Goal: Task Accomplishment & Management: Manage account settings

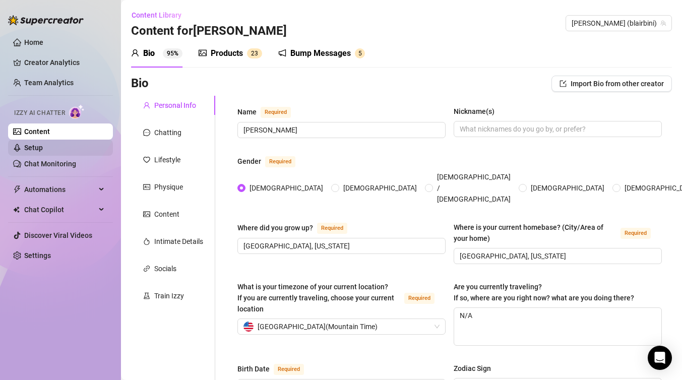
click at [43, 146] on link "Setup" at bounding box center [33, 148] width 19 height 8
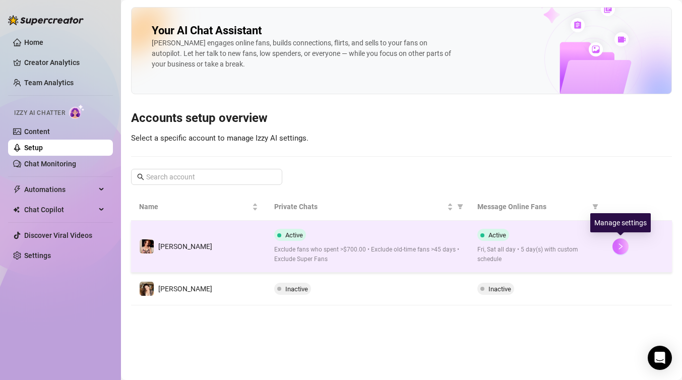
click at [623, 248] on icon "right" at bounding box center [620, 246] width 7 height 7
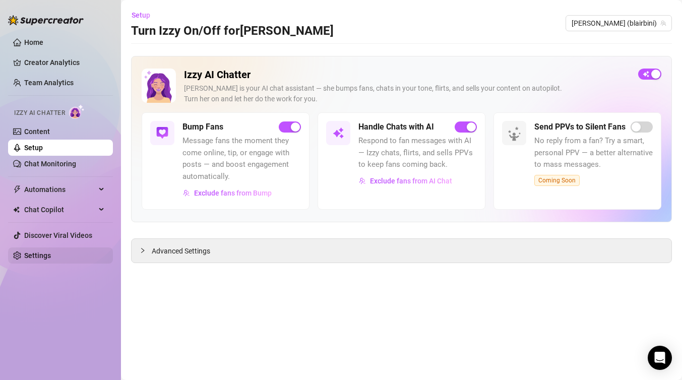
click at [44, 256] on link "Settings" at bounding box center [37, 256] width 27 height 8
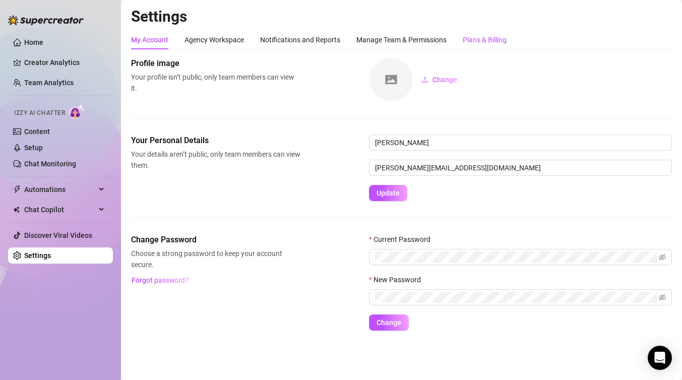
click at [497, 39] on div "Plans & Billing" at bounding box center [485, 39] width 44 height 11
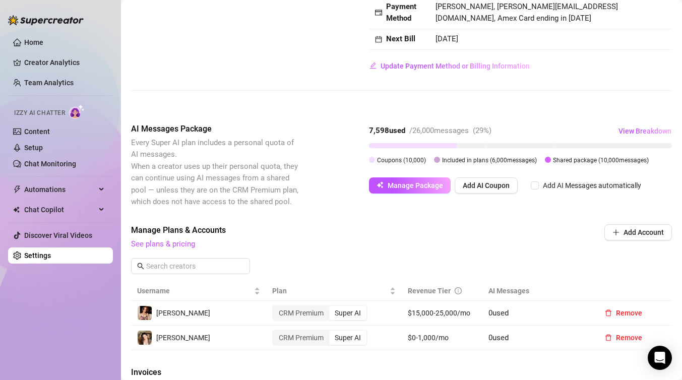
scroll to position [139, 0]
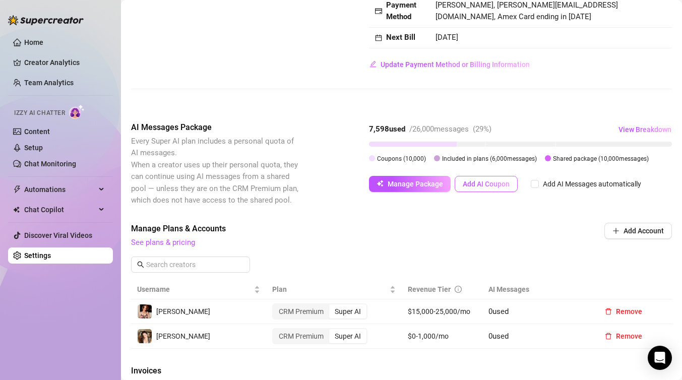
click at [490, 185] on span "Add AI Coupon" at bounding box center [486, 184] width 47 height 8
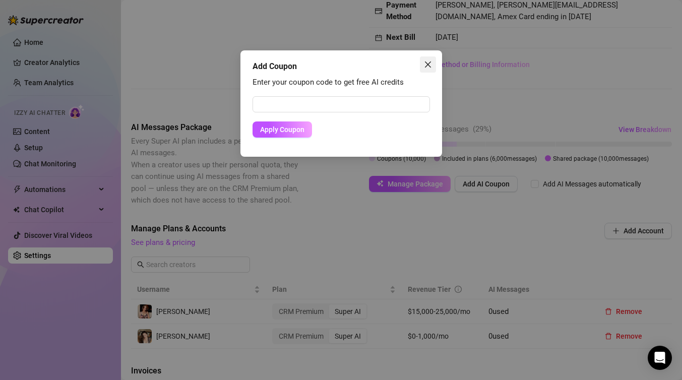
click at [429, 65] on icon "close" at bounding box center [428, 64] width 8 height 8
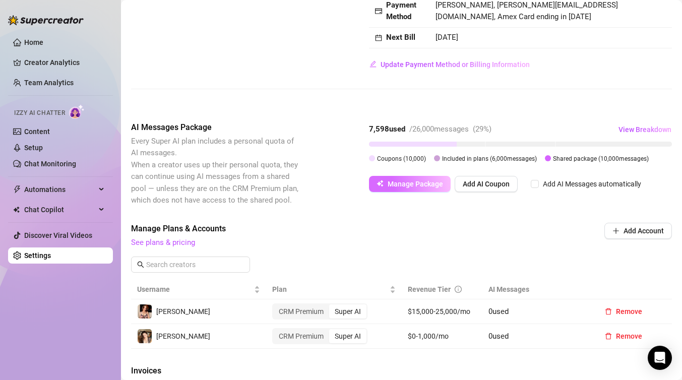
click at [429, 183] on span "Manage Package" at bounding box center [415, 184] width 55 height 8
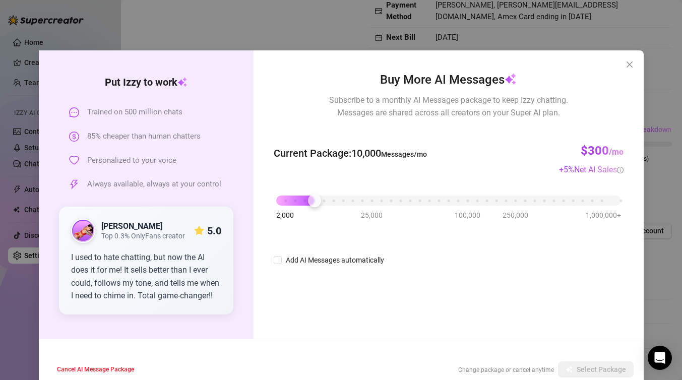
click at [460, 257] on div "Add AI Messages automatically" at bounding box center [448, 260] width 349 height 12
click at [319, 204] on div at bounding box center [314, 200] width 13 height 13
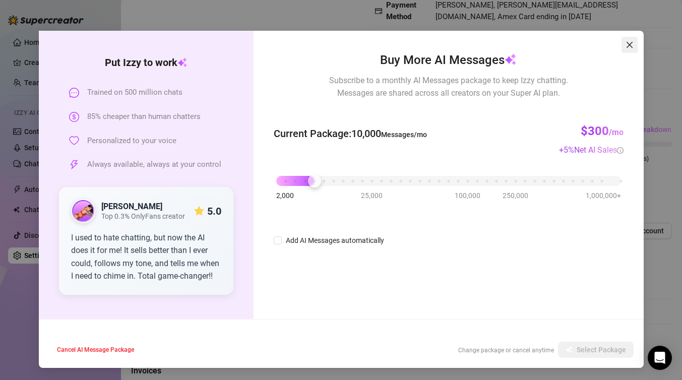
click at [628, 47] on icon "close" at bounding box center [630, 45] width 8 height 8
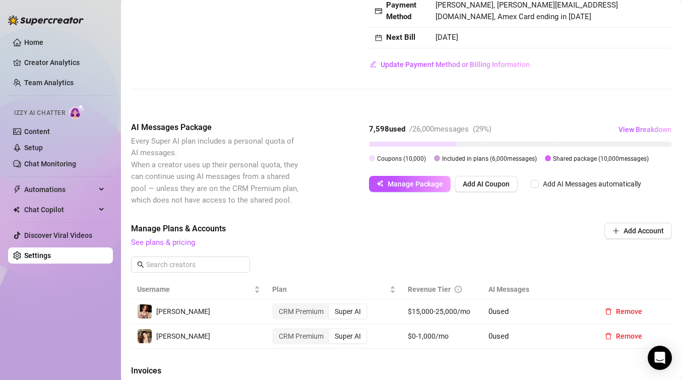
click at [499, 223] on span "Manage Plans & Accounts" at bounding box center [333, 229] width 405 height 12
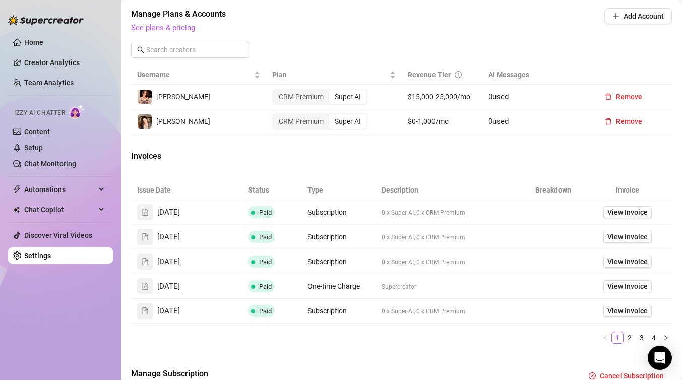
scroll to position [355, 0]
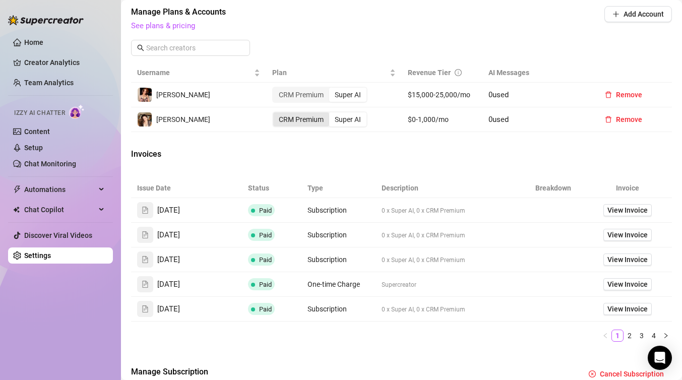
click at [312, 126] on div "CRM Premium" at bounding box center [301, 119] width 56 height 14
click at [276, 114] on input "CRM Premium" at bounding box center [276, 114] width 0 height 0
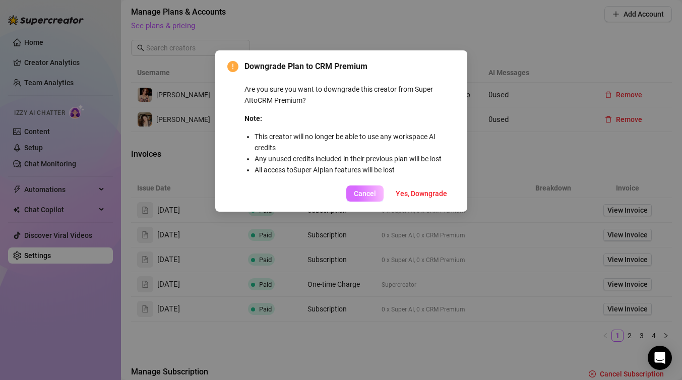
click at [350, 196] on button "Cancel" at bounding box center [364, 194] width 37 height 16
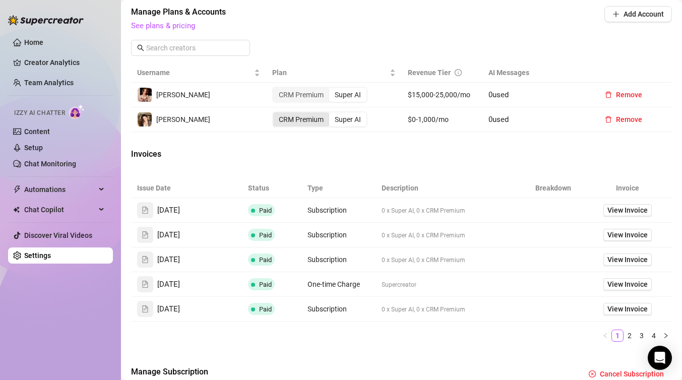
click at [300, 122] on div "CRM Premium" at bounding box center [301, 119] width 56 height 14
click at [276, 114] on input "CRM Premium" at bounding box center [276, 114] width 0 height 0
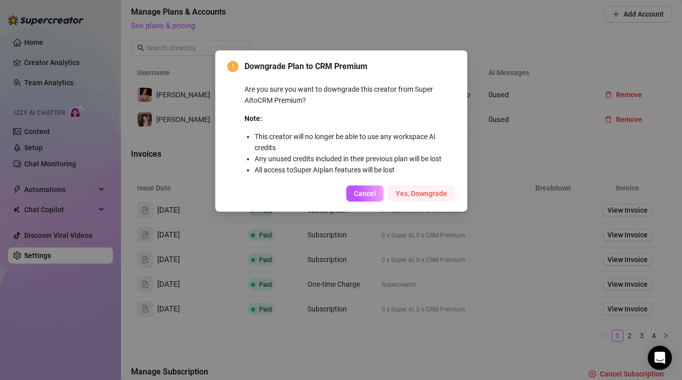
click at [426, 194] on span "Yes, Downgrade" at bounding box center [421, 194] width 51 height 8
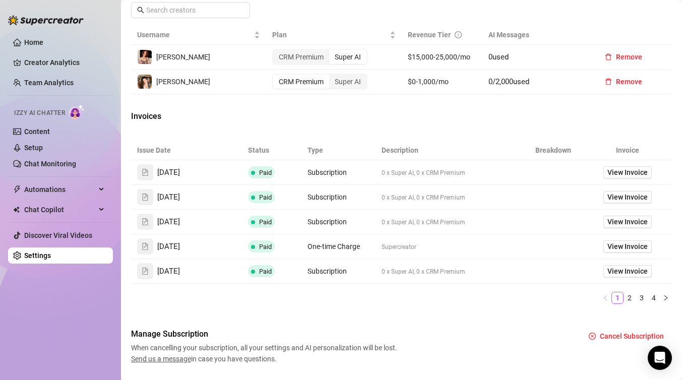
scroll to position [420, 0]
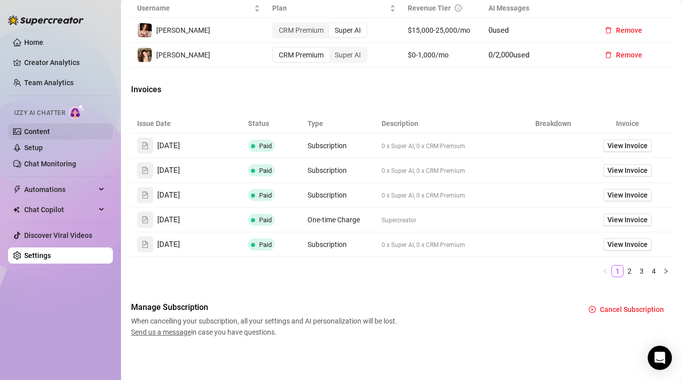
click at [50, 135] on link "Content" at bounding box center [37, 132] width 26 height 8
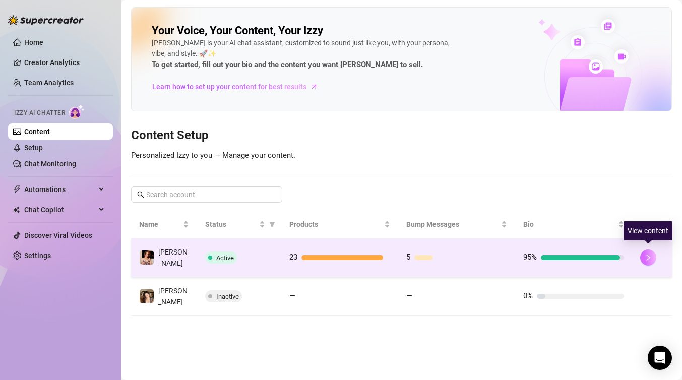
click at [647, 257] on icon "right" at bounding box center [648, 257] width 7 height 7
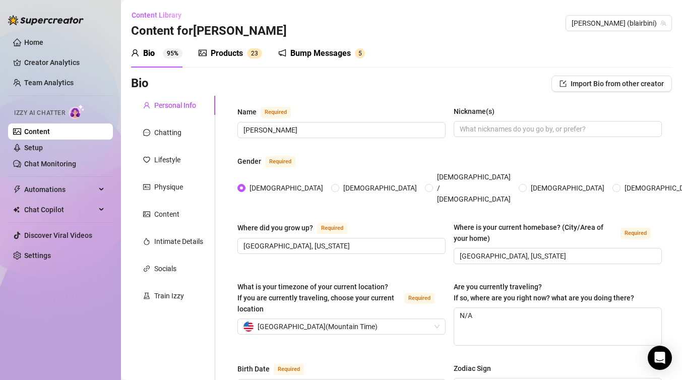
click at [322, 52] on div "Bump Messages" at bounding box center [320, 53] width 60 height 12
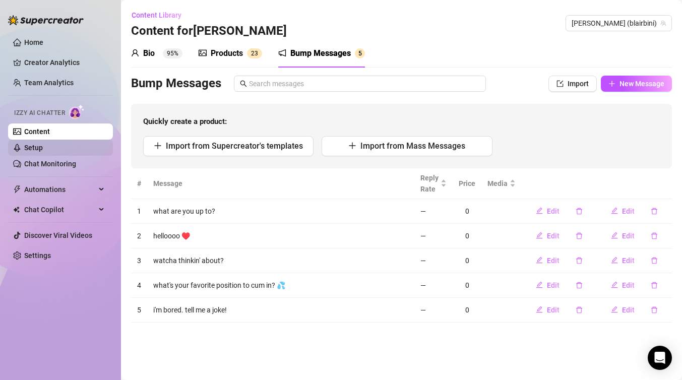
click at [43, 152] on link "Setup" at bounding box center [33, 148] width 19 height 8
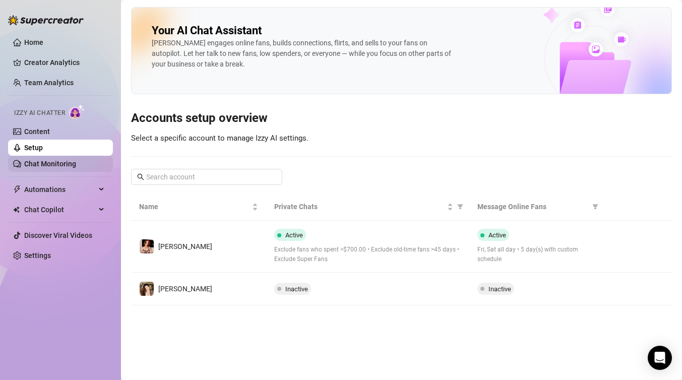
click at [75, 165] on link "Chat Monitoring" at bounding box center [50, 164] width 52 height 8
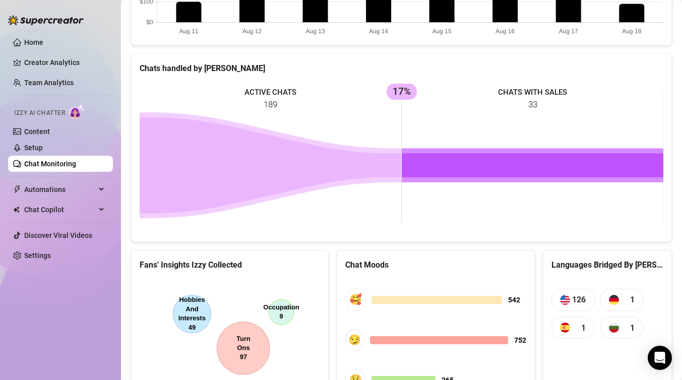
scroll to position [484, 0]
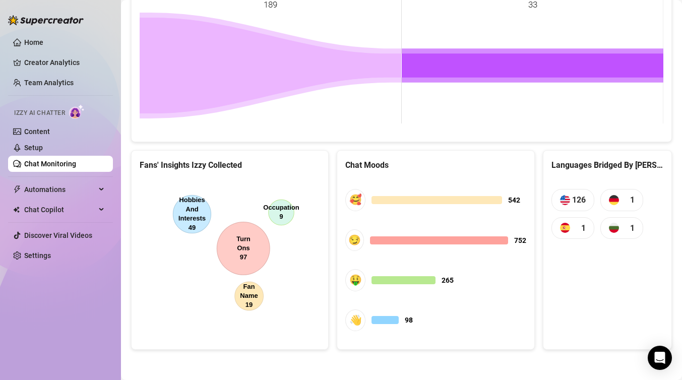
click at [204, 213] on canvas at bounding box center [230, 254] width 180 height 151
click at [43, 151] on link "Setup" at bounding box center [33, 148] width 19 height 8
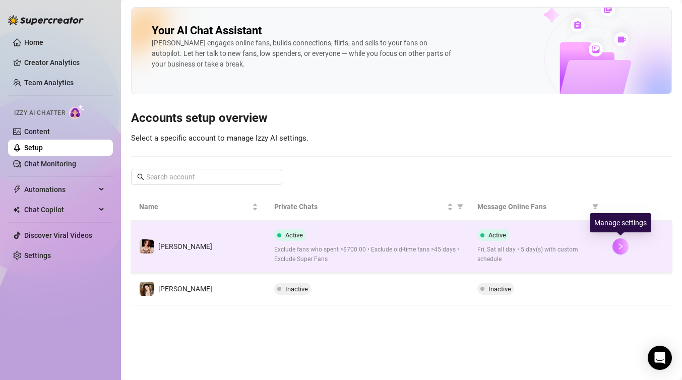
click at [619, 244] on icon "right" at bounding box center [620, 246] width 7 height 7
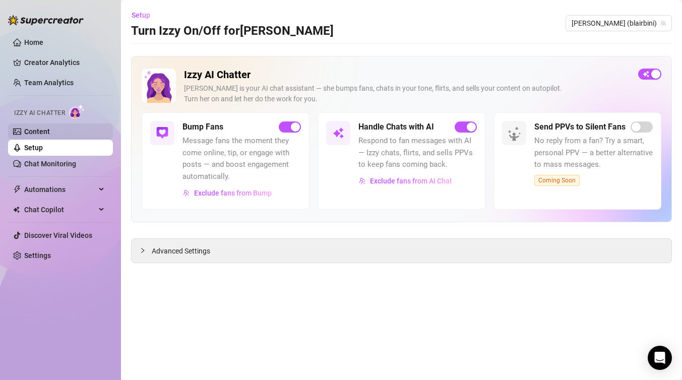
click at [50, 133] on link "Content" at bounding box center [37, 132] width 26 height 8
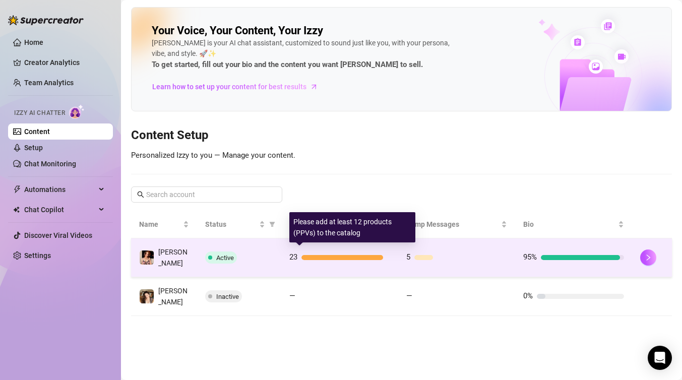
click at [320, 256] on div at bounding box center [342, 257] width 82 height 5
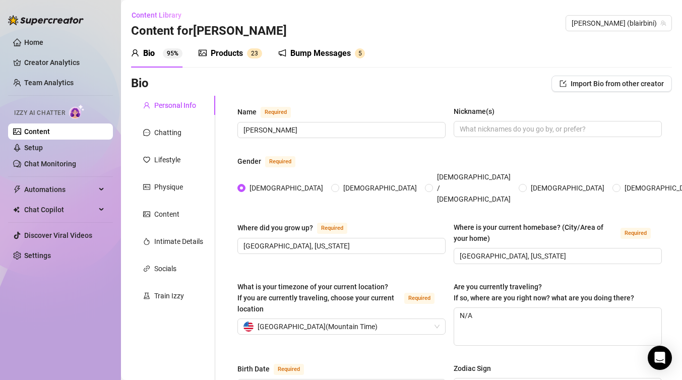
click at [222, 52] on div "Products" at bounding box center [227, 53] width 32 height 12
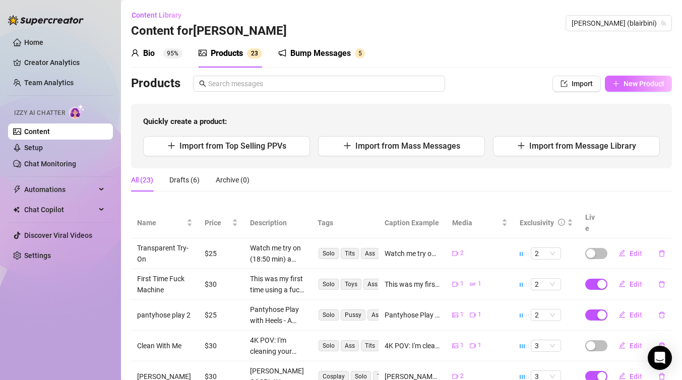
click at [644, 82] on span "New Product" at bounding box center [644, 84] width 41 height 8
type textarea "Type your message here..."
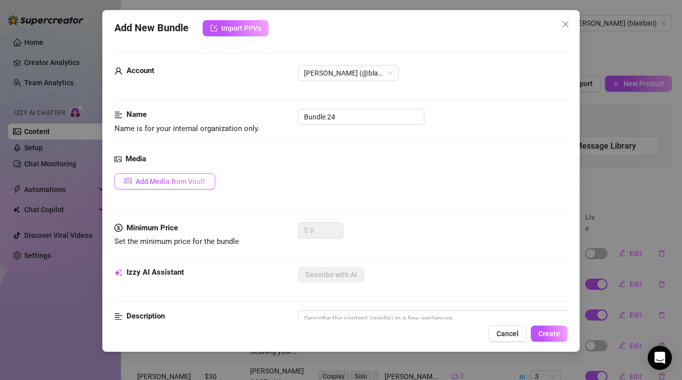
click at [173, 182] on span "Add Media from Vault" at bounding box center [171, 181] width 70 height 8
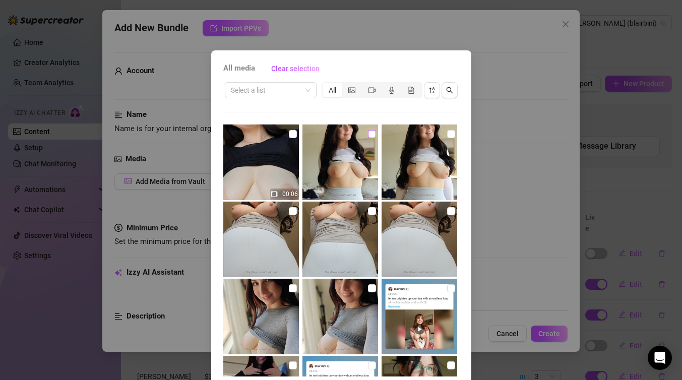
click at [371, 133] on input "checkbox" at bounding box center [372, 134] width 8 height 8
checkbox input "true"
click at [535, 55] on div "All media Clear selection Select a list All 00:06 00:07 00:13 00:13 00:28 00:21…" at bounding box center [341, 190] width 682 height 380
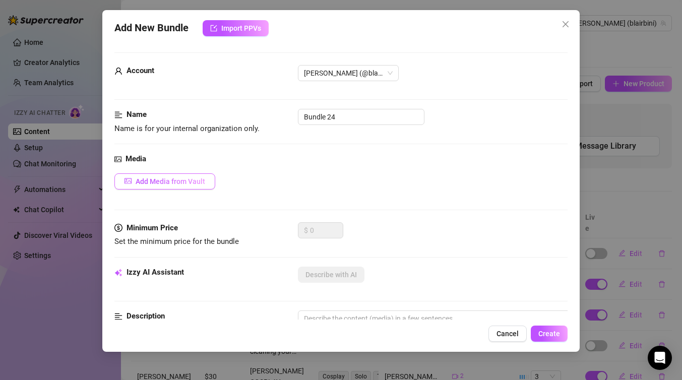
click at [171, 184] on span "Add Media from Vault" at bounding box center [171, 181] width 70 height 8
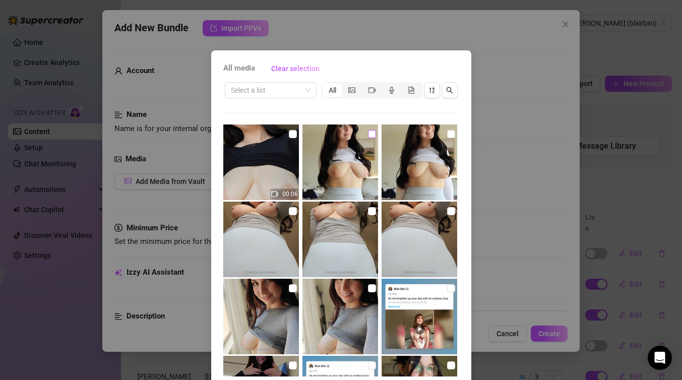
click at [371, 134] on input "checkbox" at bounding box center [372, 134] width 8 height 8
checkbox input "true"
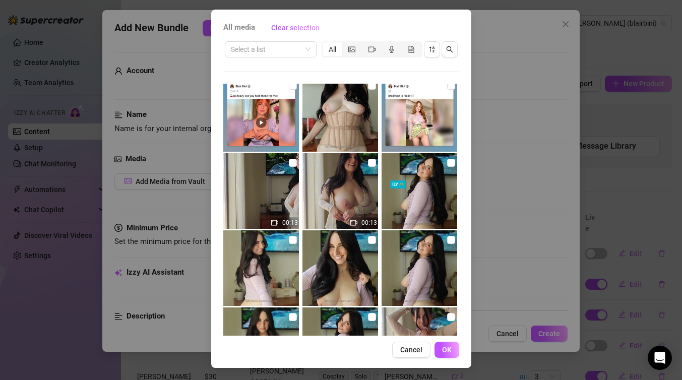
scroll to position [502, 0]
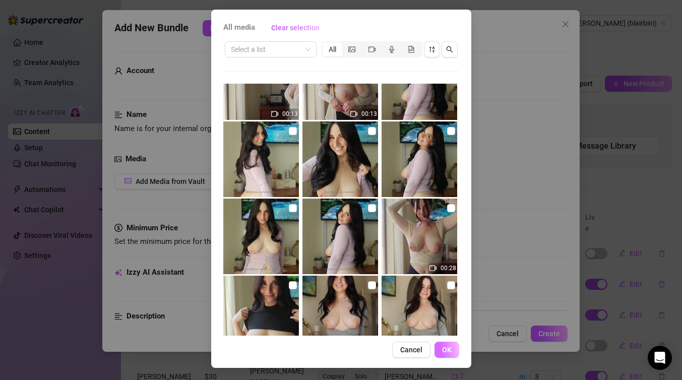
click at [445, 351] on span "OK" at bounding box center [447, 350] width 10 height 8
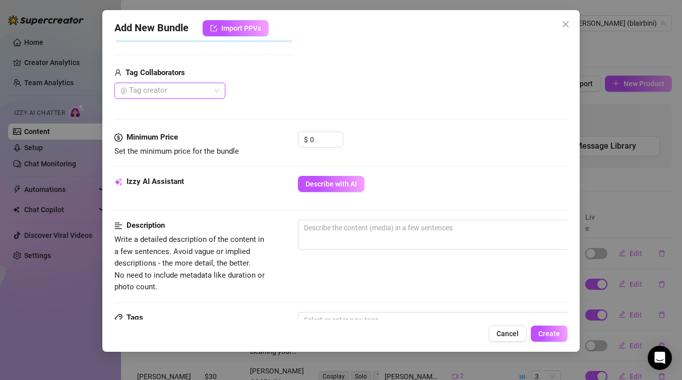
scroll to position [233, 0]
click at [341, 185] on span "Describe with AI" at bounding box center [331, 185] width 51 height 8
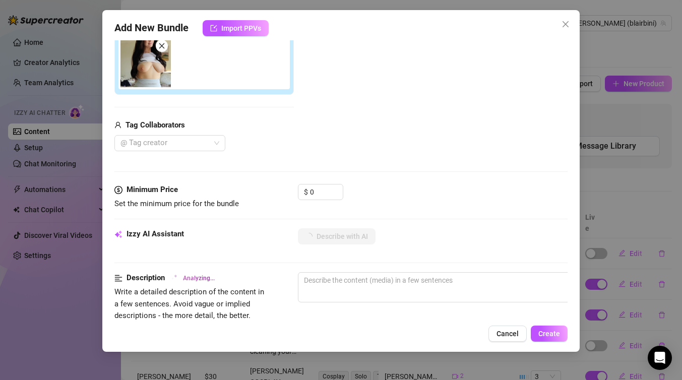
scroll to position [175, 0]
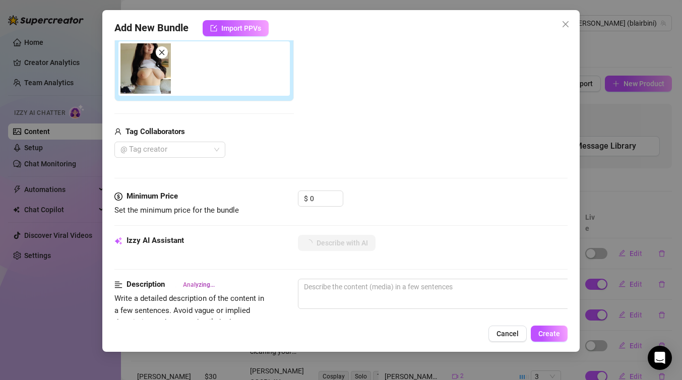
type textarea "[PERSON_NAME]"
type textarea "[PERSON_NAME] lifts"
type textarea "[PERSON_NAME] lifts her"
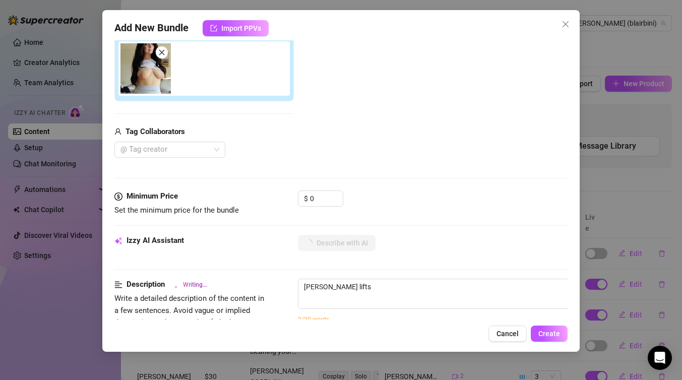
type textarea "[PERSON_NAME] lifts her"
type textarea "[PERSON_NAME] lifts her white"
type textarea "[PERSON_NAME] lifts her white crop"
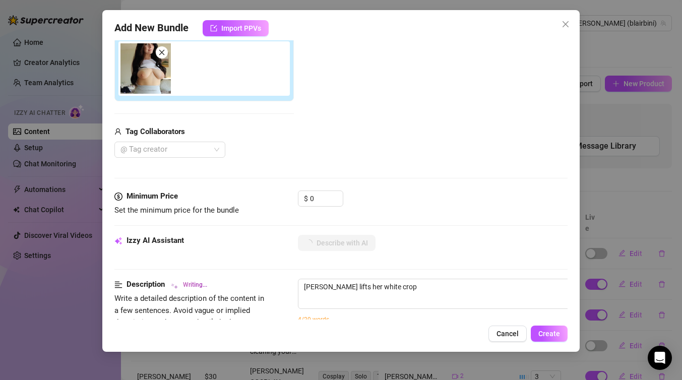
type textarea "[PERSON_NAME] lifts her white crop top"
type textarea "[PERSON_NAME] lifts her white crop top to"
type textarea "[PERSON_NAME] lifts her white crop top to fully"
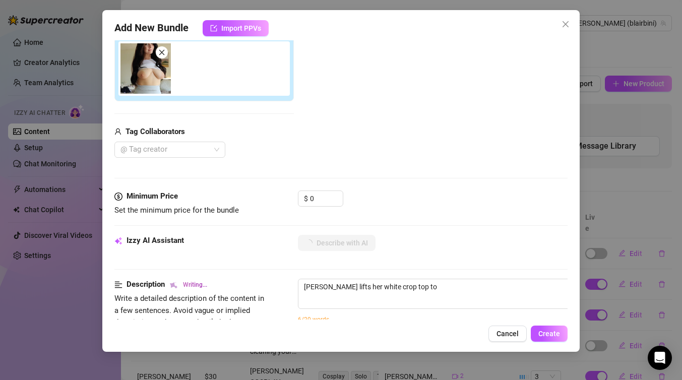
type textarea "[PERSON_NAME] lifts her white crop top to fully"
type textarea "[PERSON_NAME] lifts her white crop top to fully expose"
type textarea "[PERSON_NAME] lifts her white crop top to fully expose her"
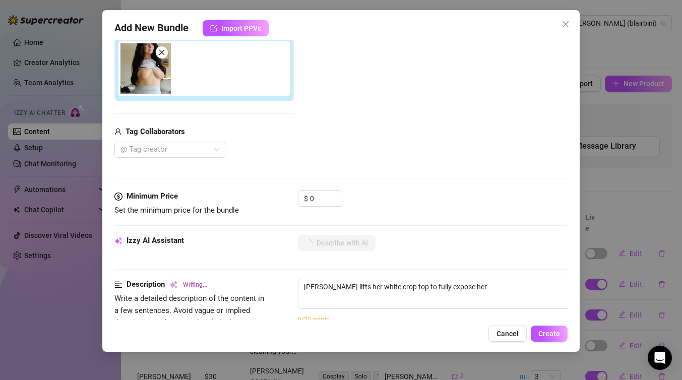
type textarea "[PERSON_NAME] lifts her white crop top to fully expose her big,"
type textarea "[PERSON_NAME] lifts her white crop top to fully expose her big, perky"
type textarea "[PERSON_NAME] lifts her white crop top to fully expose her big, perky tits"
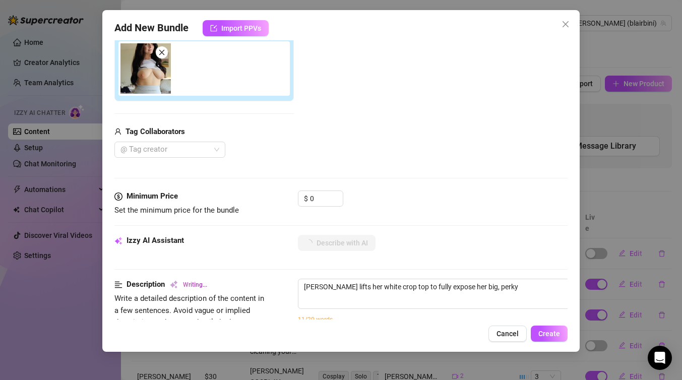
type textarea "[PERSON_NAME] lifts her white crop top to fully expose her big, perky tits"
type textarea "[PERSON_NAME] lifts her white crop top to fully expose her big, [PERSON_NAME] t…"
type textarea "[PERSON_NAME] lifts her white crop top to fully expose her big, perky tits with…"
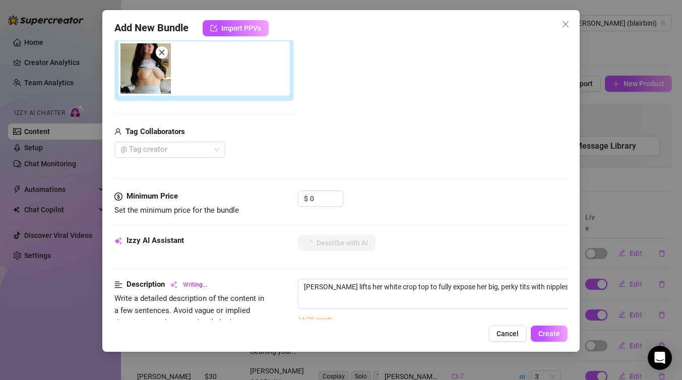
type textarea "[PERSON_NAME] lifts her white crop top to fully expose her big, perky tits with…"
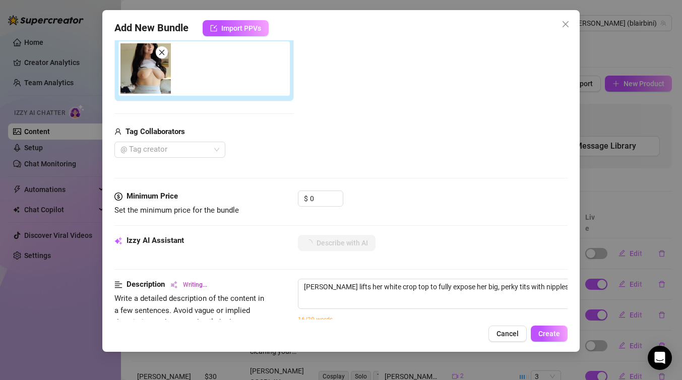
type textarea "[PERSON_NAME] lifts her white crop top to fully expose her big, perky tits with…"
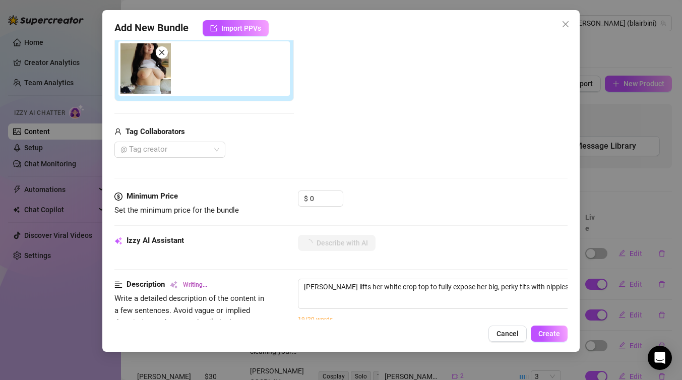
type textarea "[PERSON_NAME] lifts her white crop top to fully expose her big, perky tits with…"
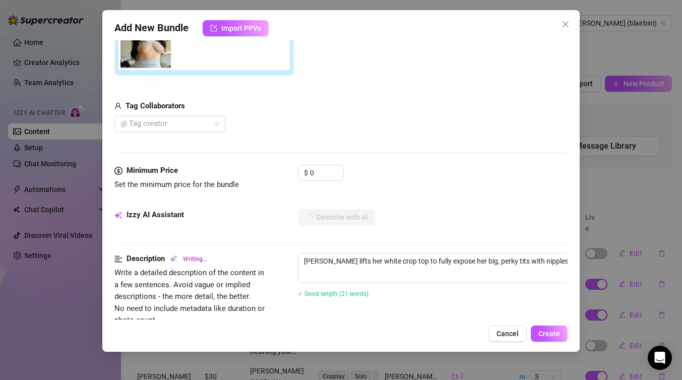
type textarea "[PERSON_NAME] lifts her white crop top to fully expose her big, perky tits with…"
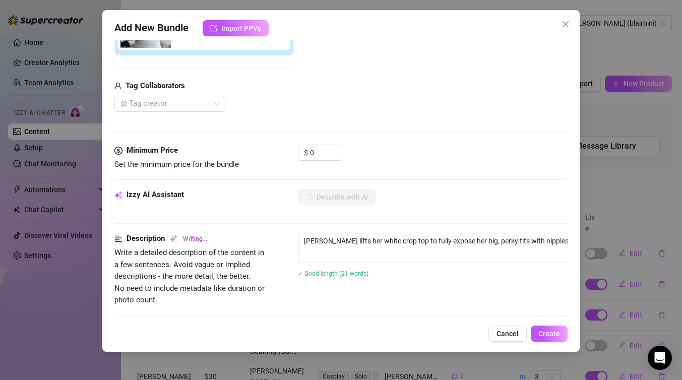
type textarea "[PERSON_NAME] lifts her white crop top to fully expose her big, perky tits with…"
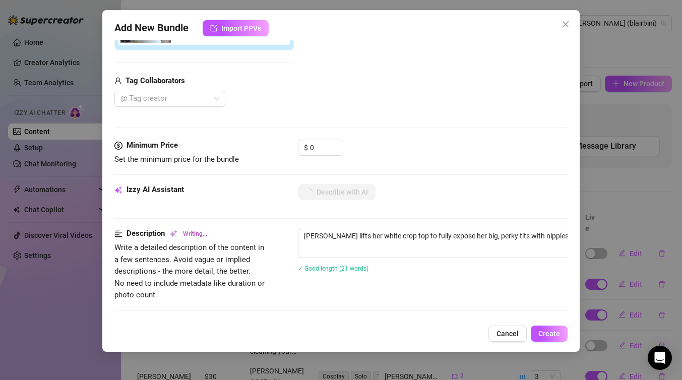
type textarea "[PERSON_NAME] lifts her white crop top to fully expose her big, perky tits with…"
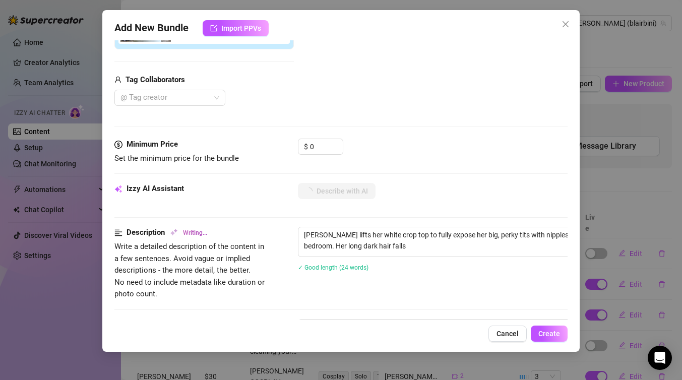
type textarea "[PERSON_NAME] lifts her white crop top to fully expose her big, perky tits with…"
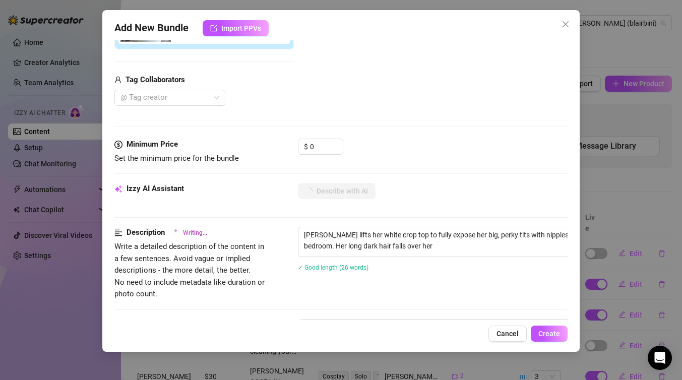
type textarea "[PERSON_NAME] lifts her white crop top to fully expose her big, perky tits with…"
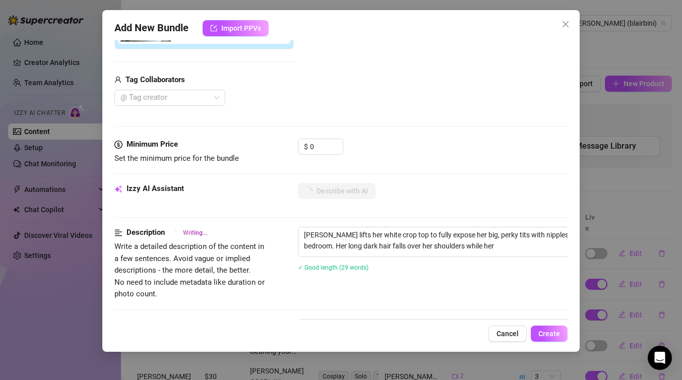
type textarea "[PERSON_NAME] lifts her white crop top to fully expose her big, perky tits with…"
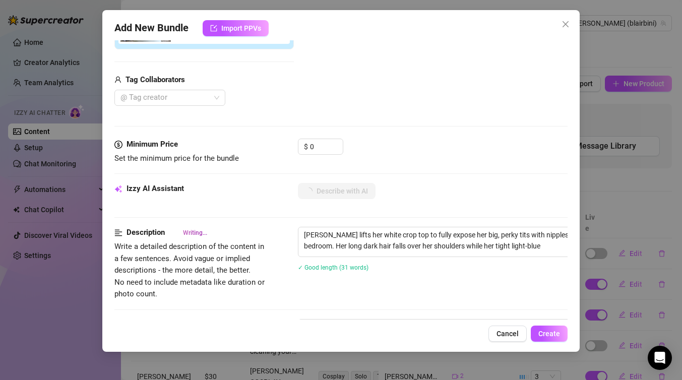
type textarea "[PERSON_NAME] lifts her white crop top to fully expose her big, perky tits with…"
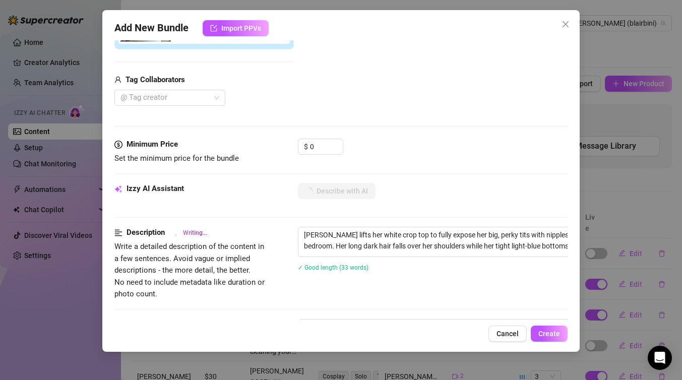
type textarea "[PERSON_NAME] lifts her white crop top to fully expose her big, perky tits with…"
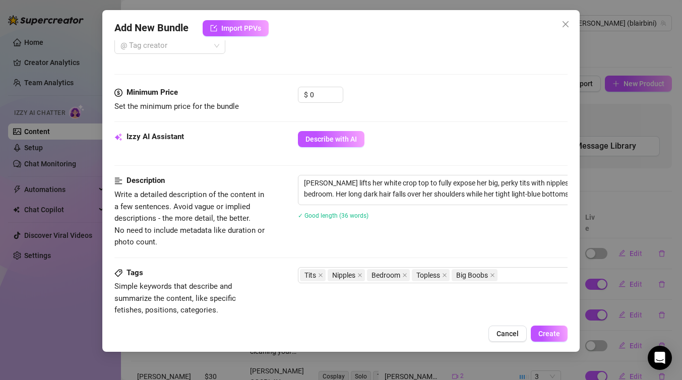
scroll to position [276, 0]
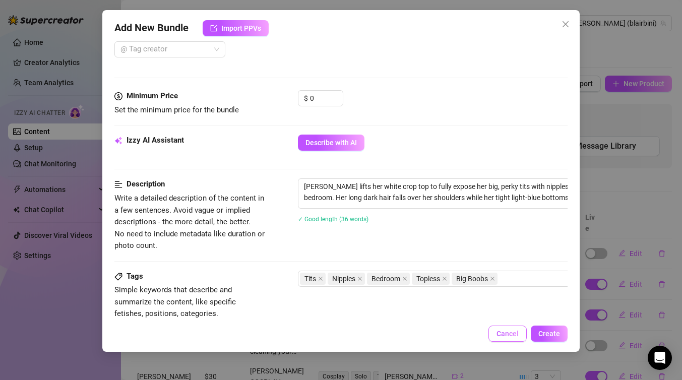
click at [503, 334] on span "Cancel" at bounding box center [508, 334] width 22 height 8
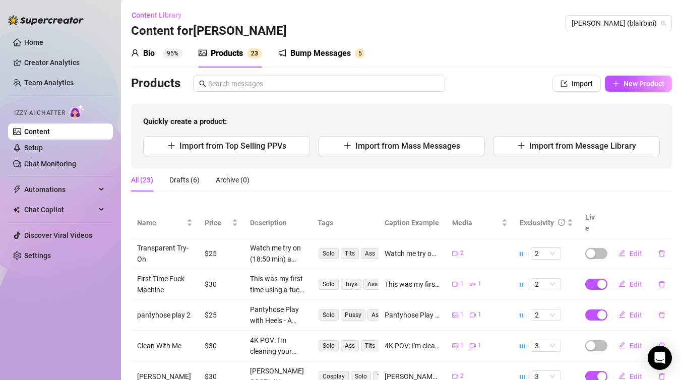
click at [491, 39] on div "Bio 95% Products 2 3 Bump Messages 5" at bounding box center [401, 53] width 541 height 28
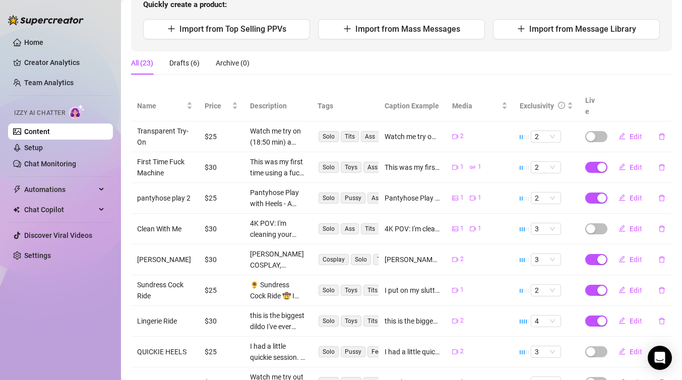
scroll to position [119, 0]
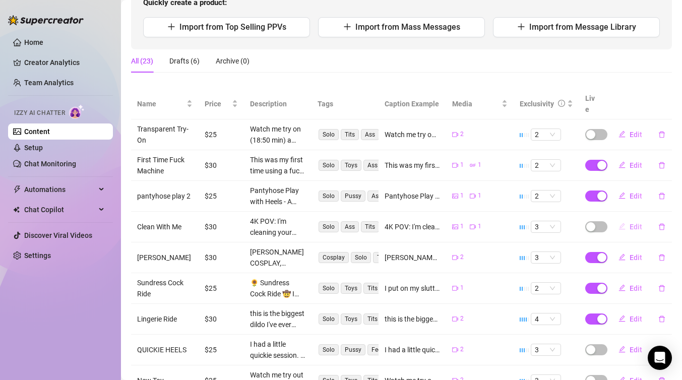
click at [630, 223] on span "Edit" at bounding box center [636, 227] width 13 height 8
type textarea "4K POV: I'm cleaning your house in a see through dress, thigh high stockings an…"
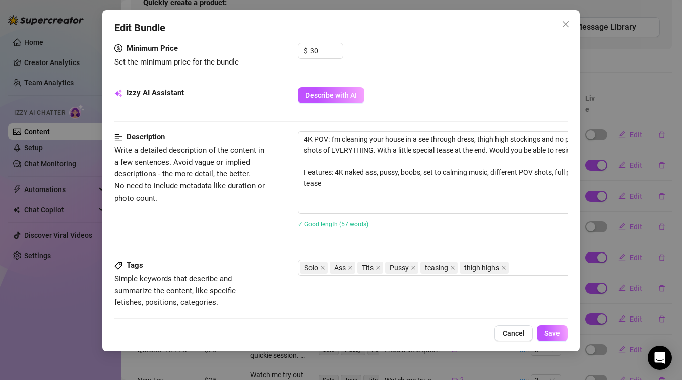
scroll to position [326, 0]
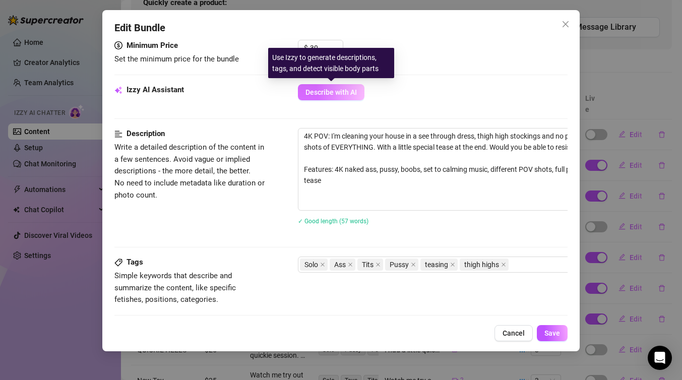
click at [333, 88] on span "Describe with AI" at bounding box center [331, 92] width 51 height 8
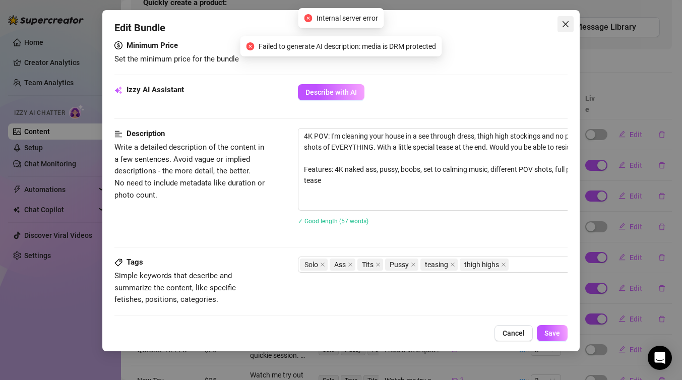
click at [570, 21] on span "Close" at bounding box center [566, 24] width 16 height 8
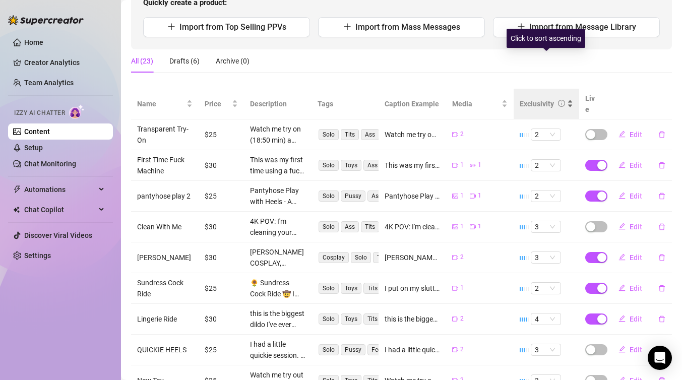
scroll to position [213, 0]
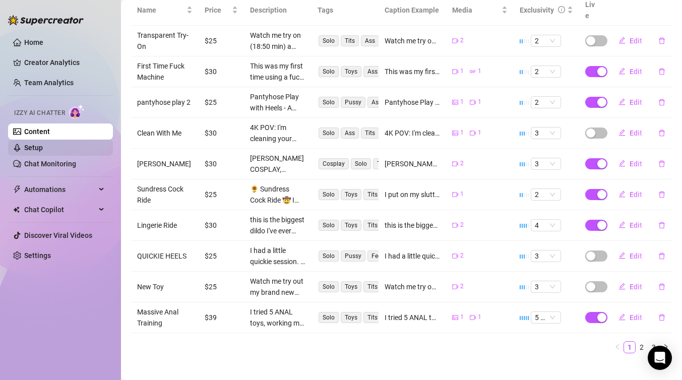
click at [43, 152] on link "Setup" at bounding box center [33, 148] width 19 height 8
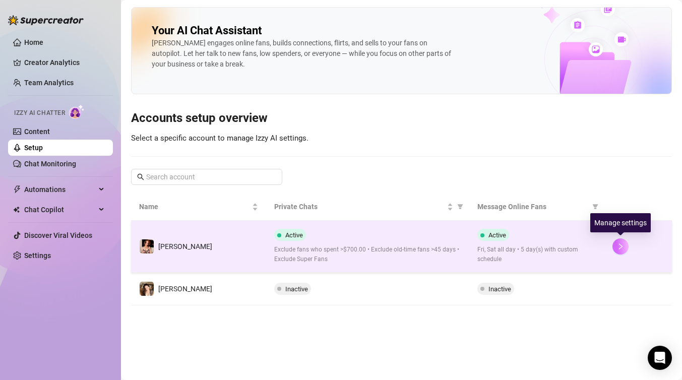
click at [622, 247] on icon "right" at bounding box center [621, 247] width 4 height 6
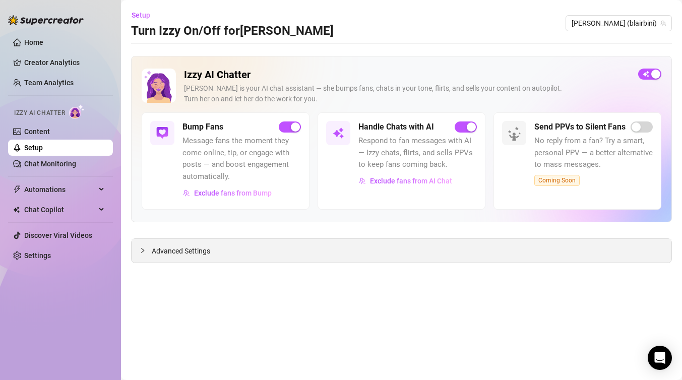
click at [354, 251] on div "Advanced Settings" at bounding box center [402, 251] width 540 height 24
click at [155, 252] on span "Advanced Settings" at bounding box center [181, 251] width 58 height 11
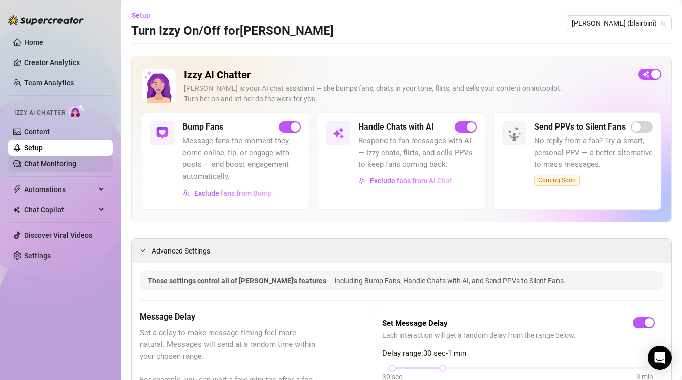
click at [69, 161] on link "Chat Monitoring" at bounding box center [50, 164] width 52 height 8
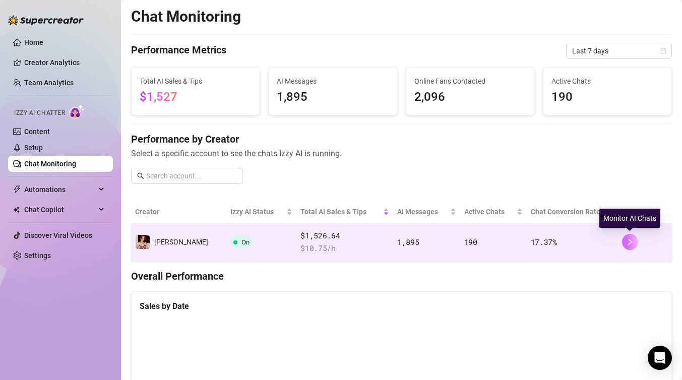
click at [630, 243] on icon "right" at bounding box center [630, 242] width 4 height 6
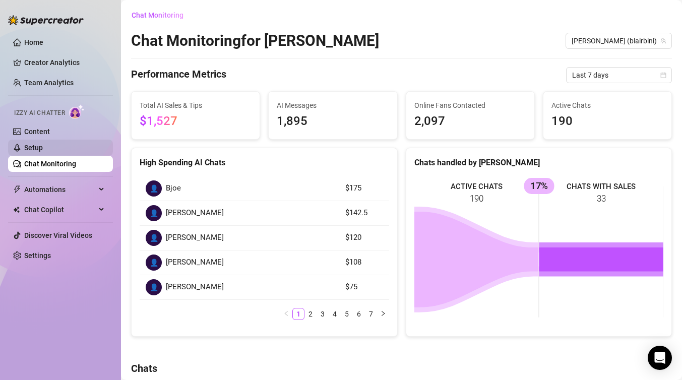
click at [43, 144] on link "Setup" at bounding box center [33, 148] width 19 height 8
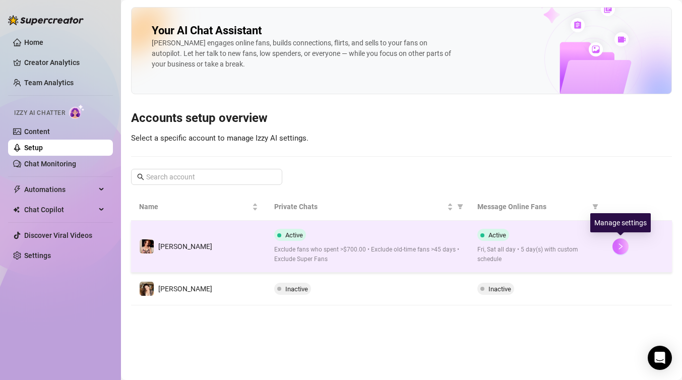
click at [621, 248] on icon "right" at bounding box center [620, 246] width 7 height 7
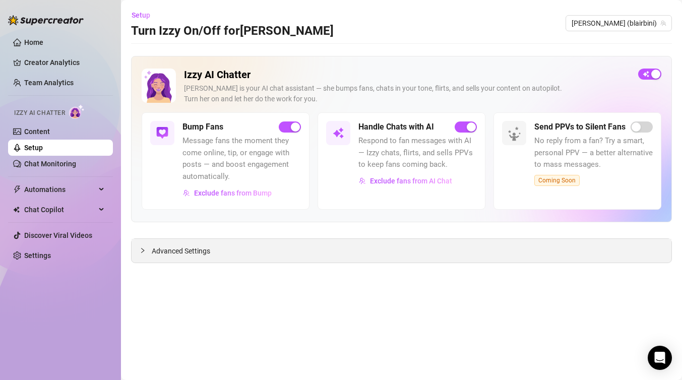
click at [303, 254] on div "Advanced Settings" at bounding box center [402, 251] width 540 height 24
click at [176, 249] on span "Advanced Settings" at bounding box center [181, 251] width 58 height 11
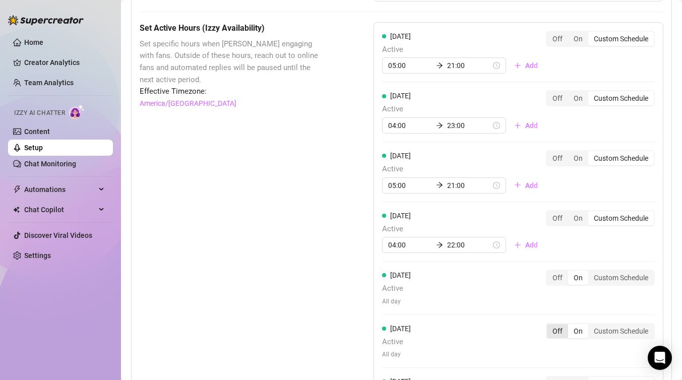
scroll to position [823, 0]
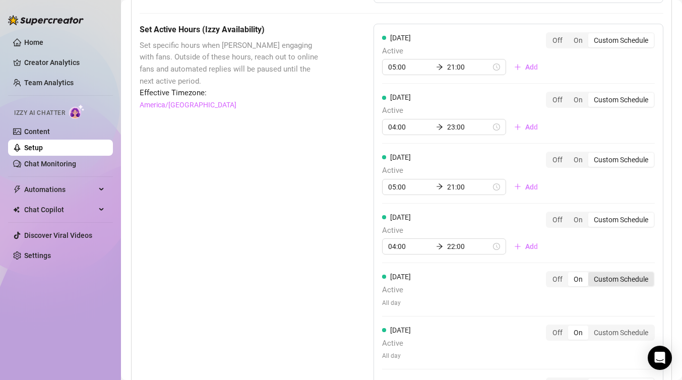
click at [624, 276] on div "Custom Schedule" at bounding box center [621, 279] width 66 height 14
click at [591, 274] on input "Custom Schedule" at bounding box center [591, 274] width 0 height 0
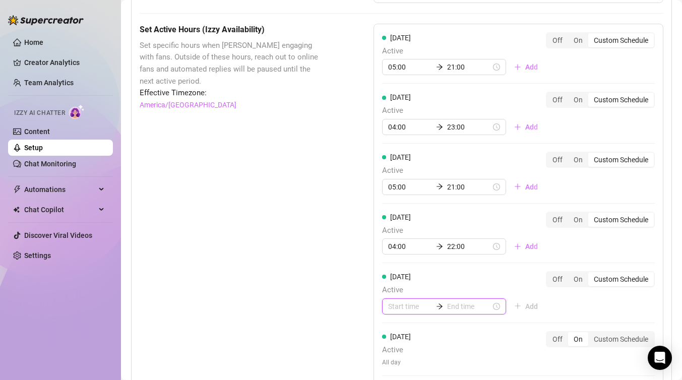
click at [407, 310] on input at bounding box center [410, 306] width 44 height 11
type input "00:30"
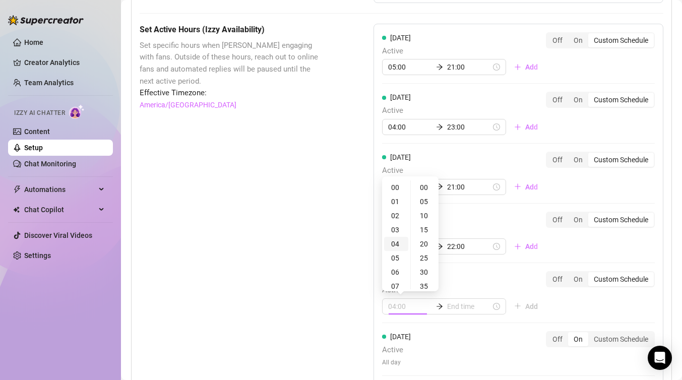
click at [396, 244] on div "04" at bounding box center [396, 244] width 24 height 14
click at [428, 188] on div "00" at bounding box center [425, 187] width 24 height 14
type input "04:00"
click at [463, 307] on input at bounding box center [469, 306] width 44 height 11
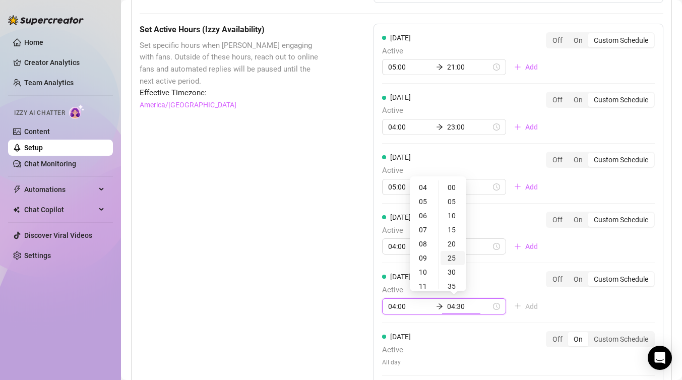
type input "04:25"
click at [424, 276] on div "21" at bounding box center [424, 278] width 24 height 14
click at [453, 187] on div "00" at bounding box center [453, 187] width 24 height 14
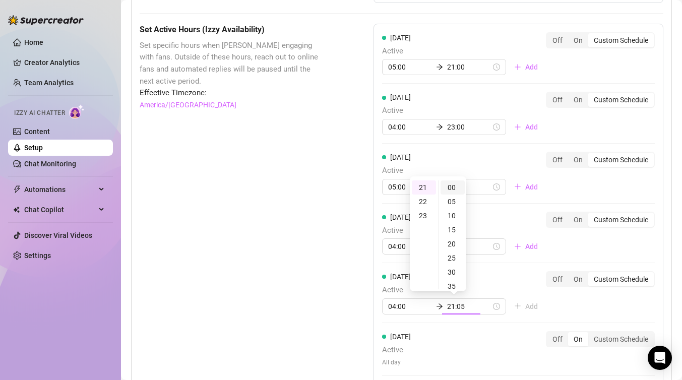
type input "21:00"
click at [454, 186] on div "00" at bounding box center [453, 187] width 24 height 14
click at [555, 316] on div "[DATE] Active 04:00 21:00 Add Off On Custom Schedule" at bounding box center [518, 297] width 273 height 52
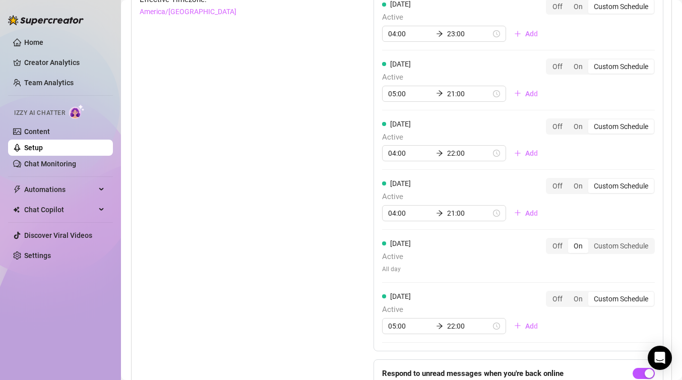
scroll to position [917, 0]
click at [632, 250] on div "Custom Schedule" at bounding box center [621, 245] width 66 height 14
click at [591, 240] on input "Custom Schedule" at bounding box center [591, 240] width 0 height 0
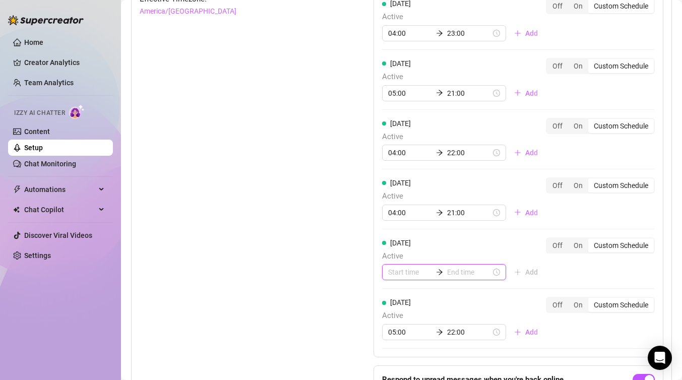
click at [410, 275] on input at bounding box center [410, 272] width 44 height 11
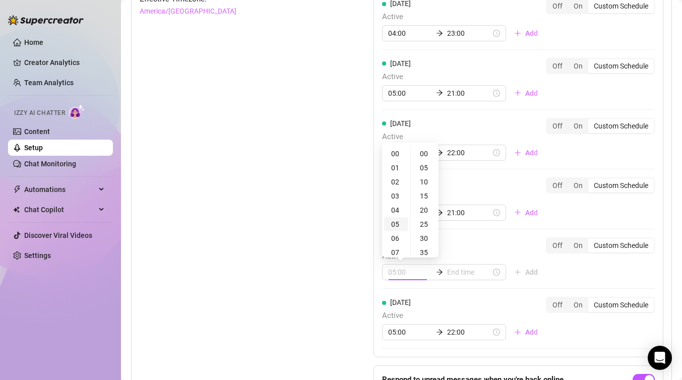
click at [397, 224] on div "05" at bounding box center [396, 224] width 24 height 14
type input "05:00"
click at [458, 275] on input at bounding box center [469, 272] width 44 height 11
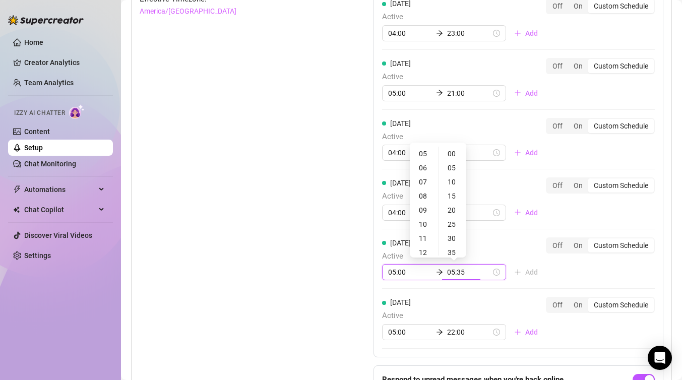
type input "05:30"
type input "05:35"
click at [426, 220] on div "20" at bounding box center [424, 217] width 24 height 14
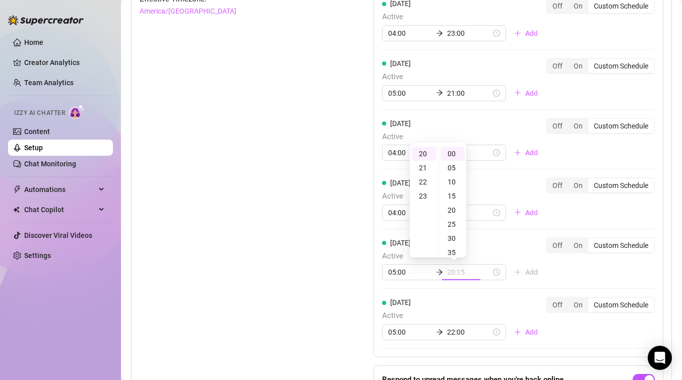
type input "20:00"
click at [564, 272] on div "[DATE] Active 05:00 20:00 Add Off On Custom Schedule" at bounding box center [518, 258] width 273 height 43
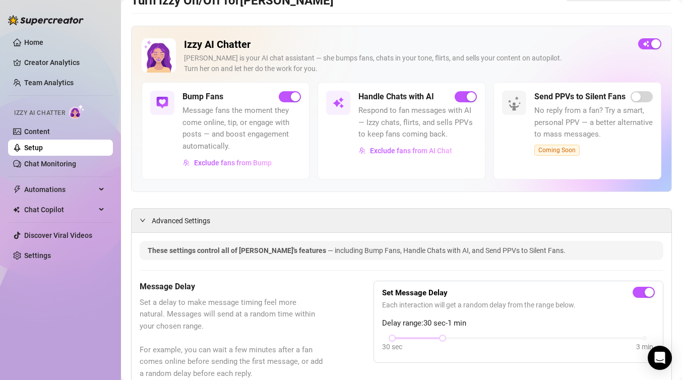
scroll to position [30, 0]
click at [405, 151] on span "Exclude fans from AI Chat" at bounding box center [411, 151] width 82 height 8
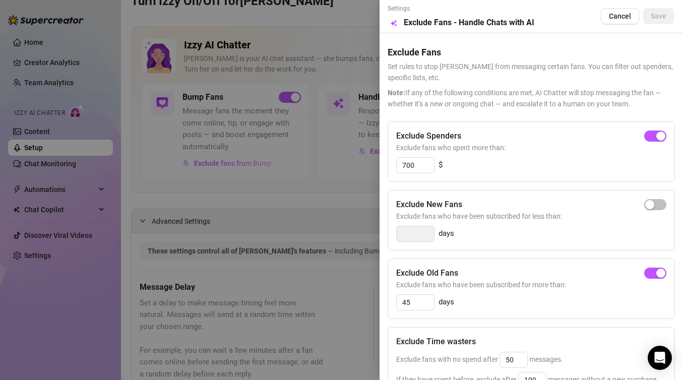
scroll to position [139, 0]
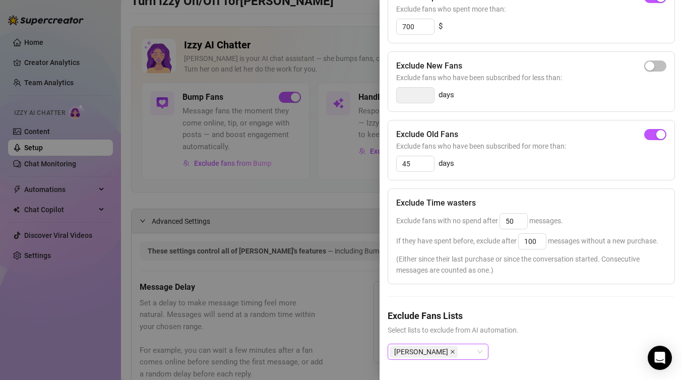
click at [450, 353] on icon "close" at bounding box center [452, 351] width 5 height 5
click at [439, 354] on div at bounding box center [433, 352] width 86 height 14
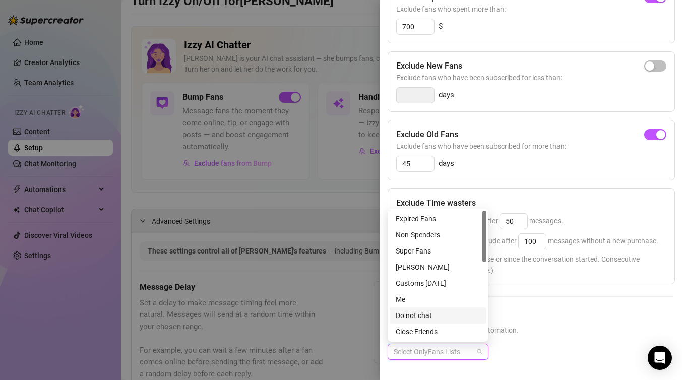
click at [441, 310] on div "Do not chat" at bounding box center [438, 316] width 97 height 16
click at [554, 341] on div "Exclude Fans Lists Select lists to exclude from AI automation. Do not chat" at bounding box center [531, 342] width 286 height 67
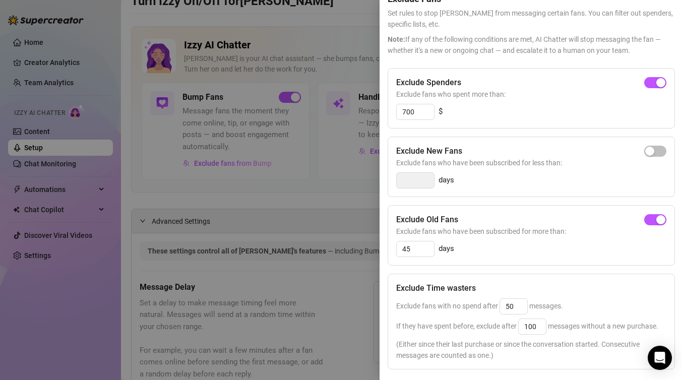
scroll to position [53, 0]
click at [656, 82] on div "button" at bounding box center [660, 83] width 9 height 9
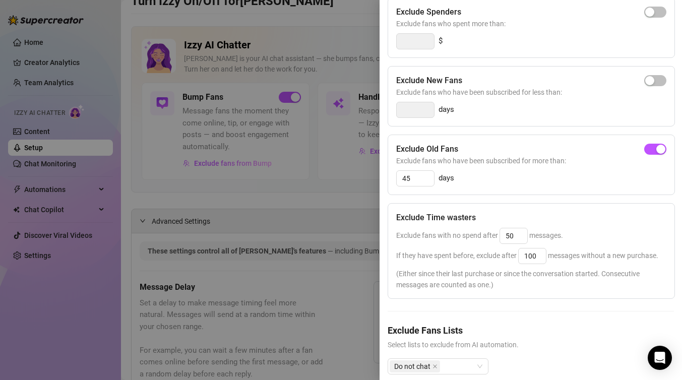
scroll to position [125, 0]
click at [659, 147] on div "button" at bounding box center [660, 148] width 9 height 9
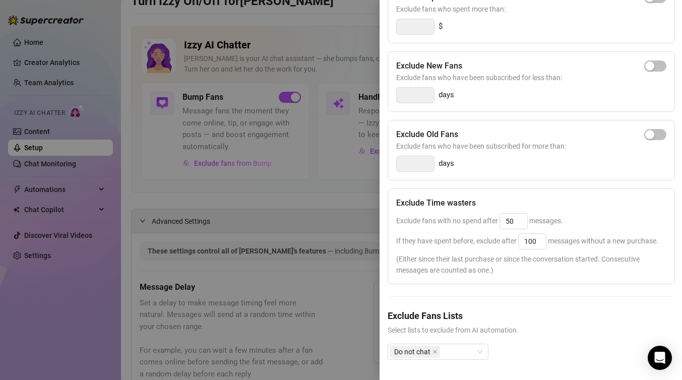
scroll to position [0, 0]
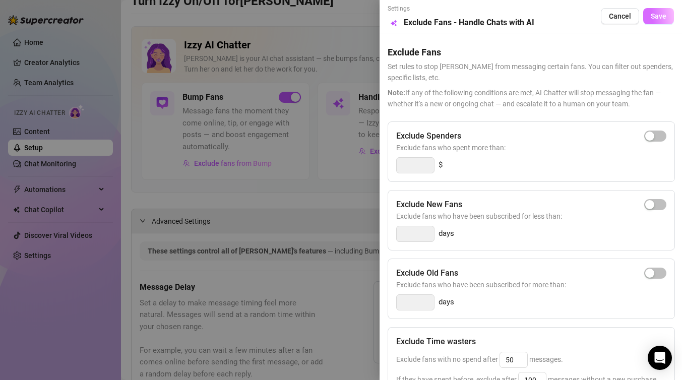
click at [666, 10] on button "Save" at bounding box center [658, 16] width 31 height 16
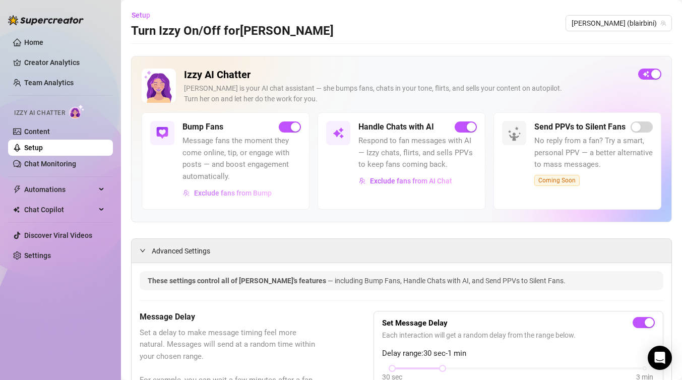
click at [246, 193] on span "Exclude fans from Bump" at bounding box center [233, 193] width 78 height 8
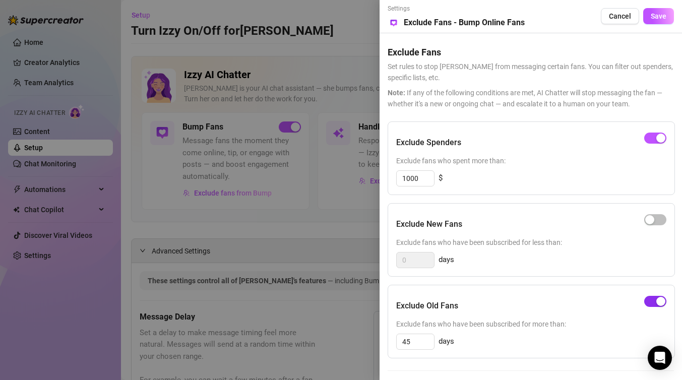
click at [662, 301] on div "button" at bounding box center [660, 301] width 9 height 9
click at [660, 138] on div "button" at bounding box center [660, 138] width 9 height 9
click at [659, 14] on span "Save" at bounding box center [659, 16] width 16 height 8
